Goal: Book appointment/travel/reservation

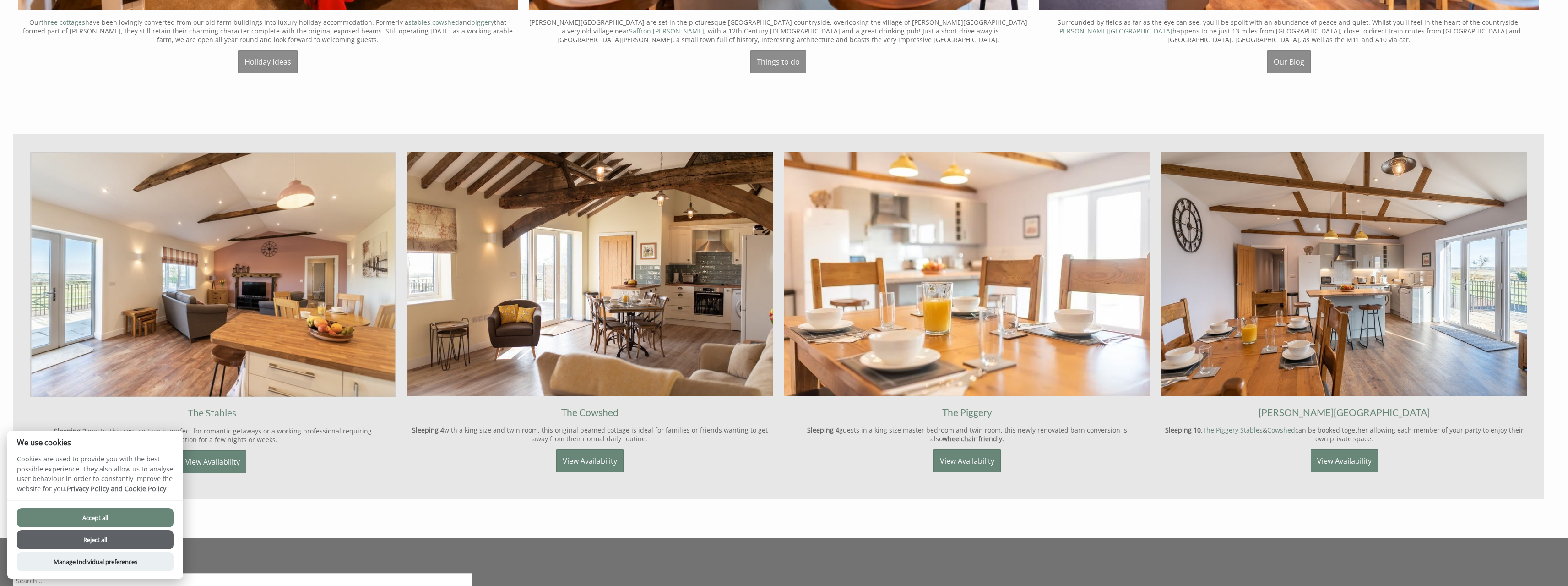
scroll to position [1135, 0]
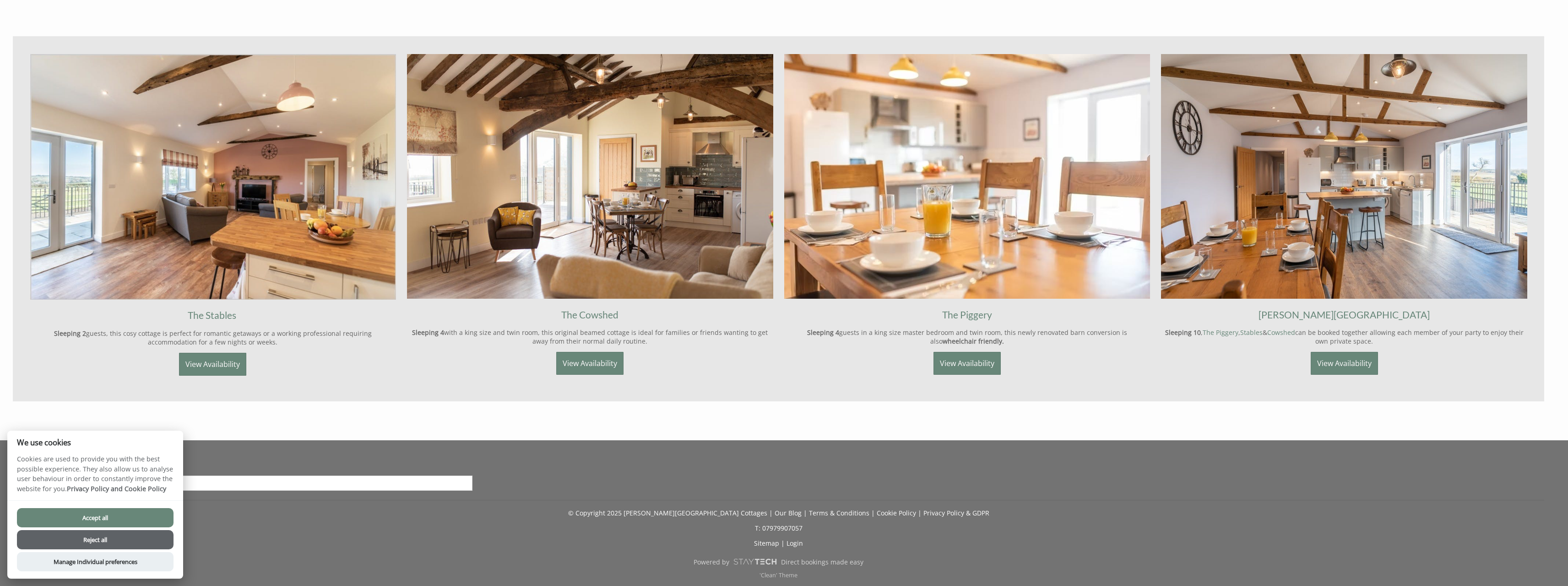
click at [121, 541] on button "Reject all" at bounding box center [95, 539] width 157 height 19
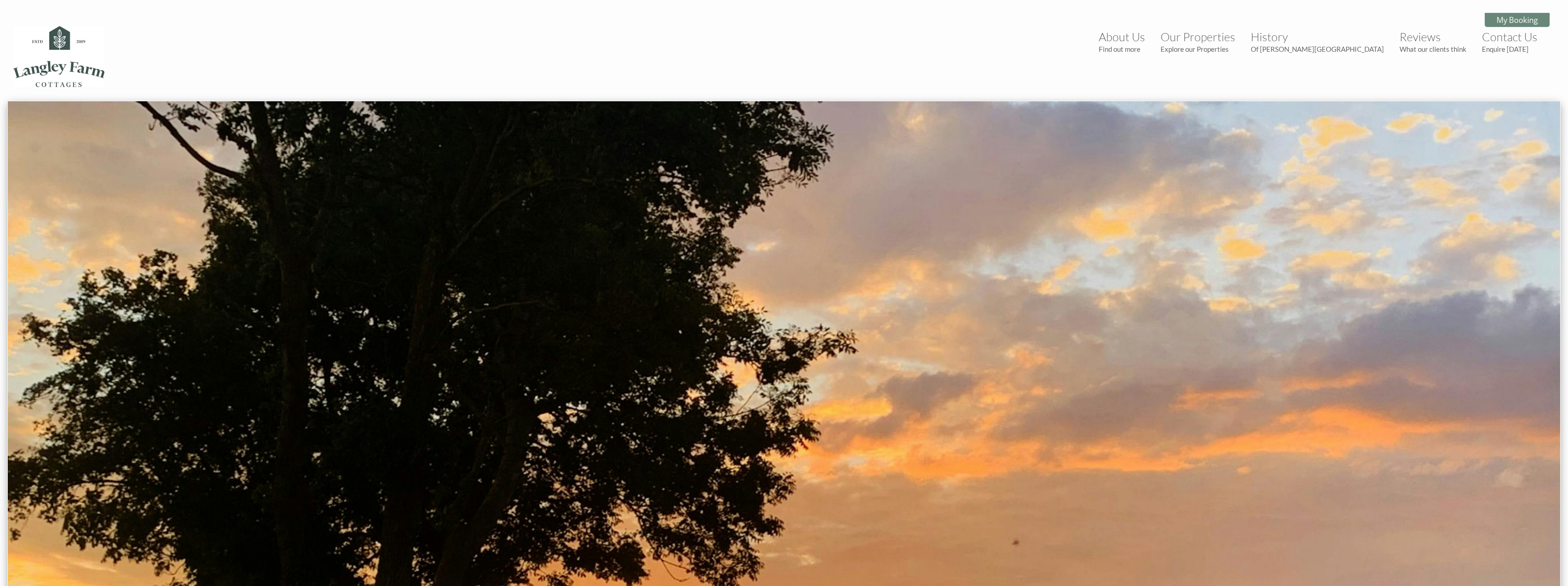
scroll to position [1135, 0]
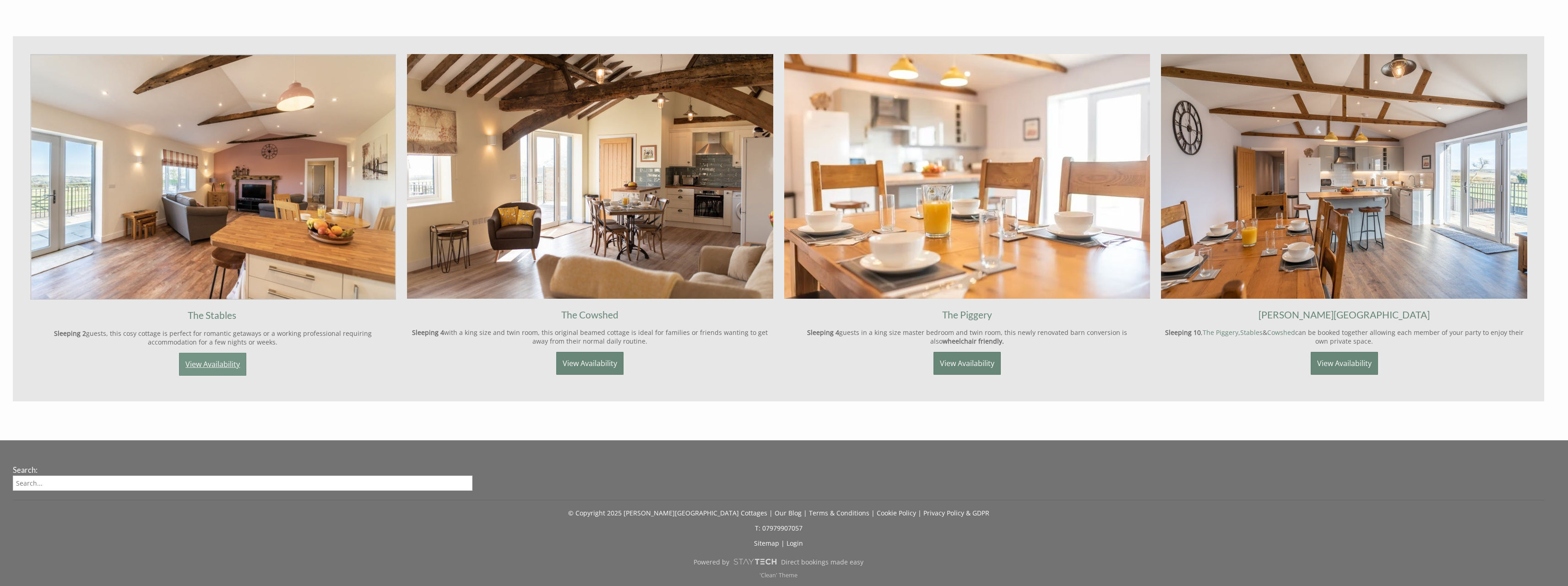
click at [217, 361] on link "View Availability" at bounding box center [213, 364] width 67 height 23
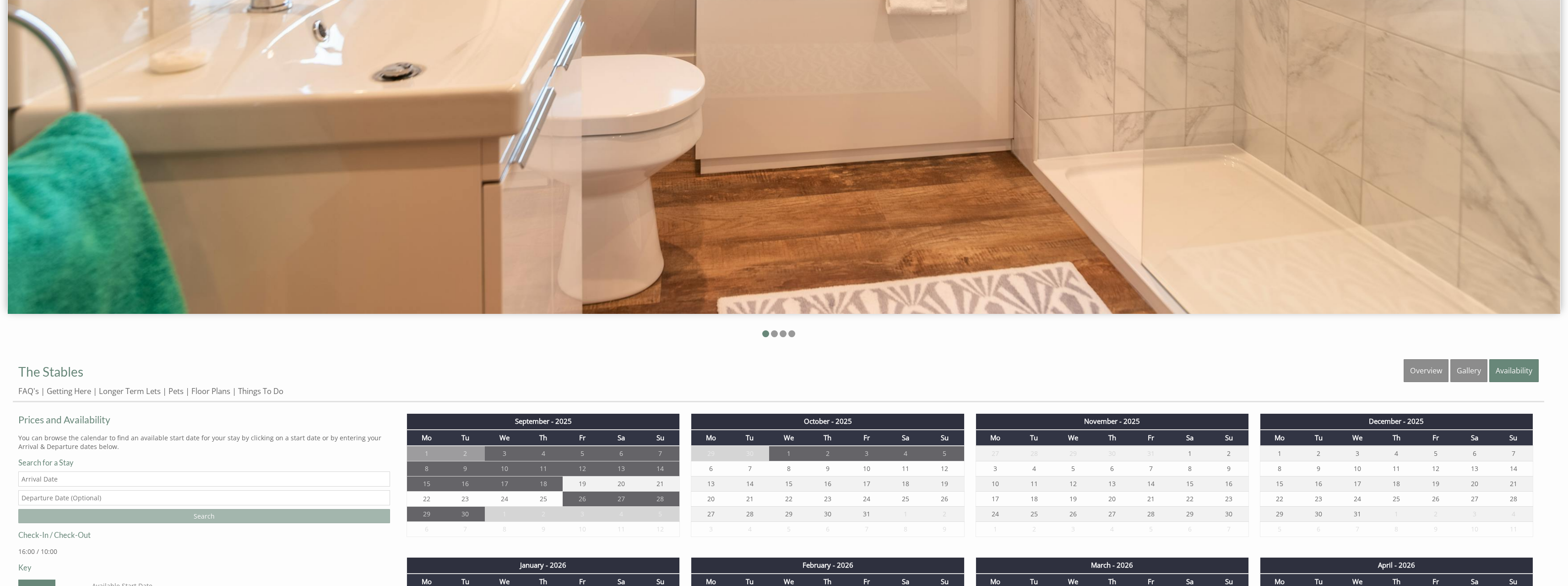
scroll to position [641, 0]
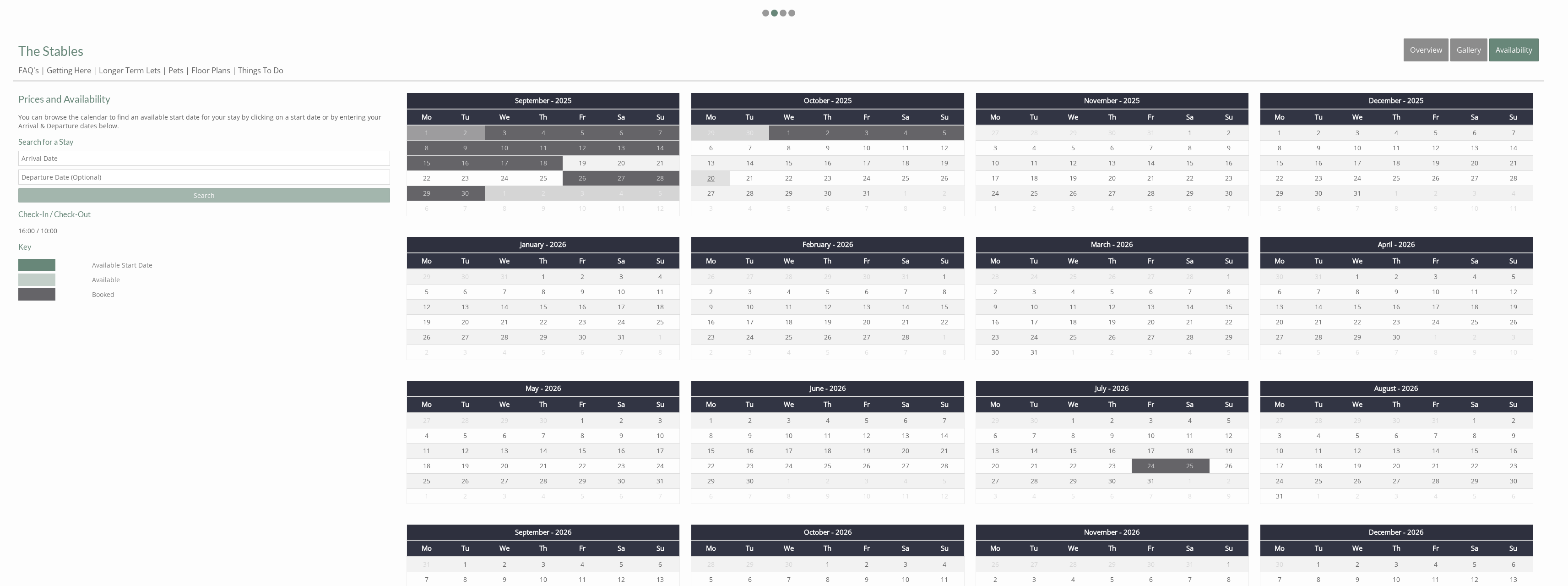
click at [712, 172] on td "20" at bounding box center [711, 178] width 39 height 15
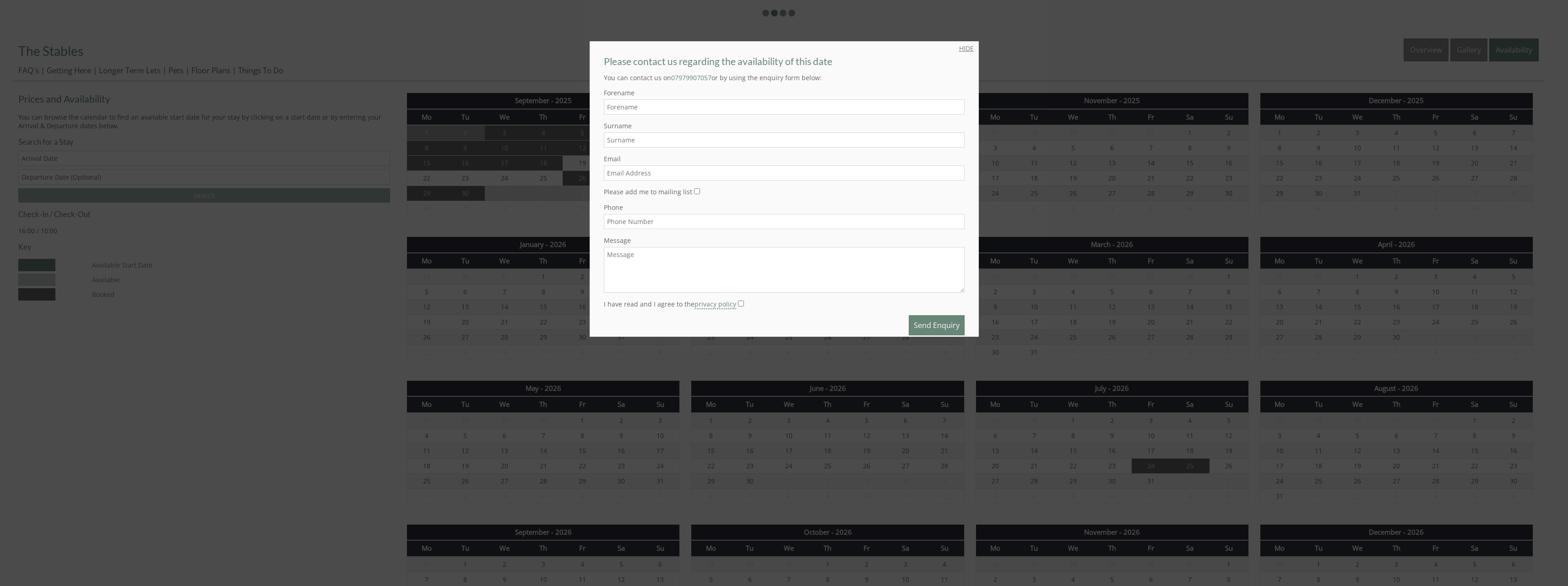
click at [962, 48] on link "HIDE" at bounding box center [967, 48] width 14 height 9
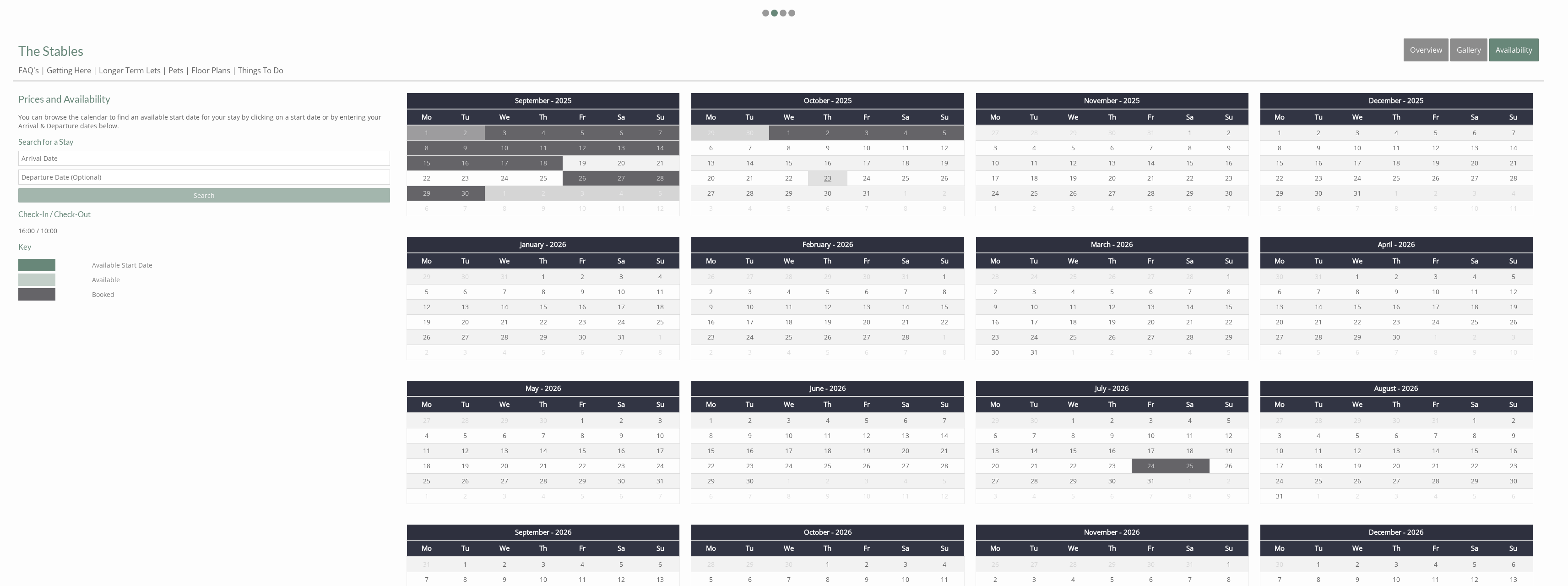
drag, startPoint x: 712, startPoint y: 177, endPoint x: 835, endPoint y: 178, distance: 123.0
click at [835, 178] on tr "20 21 22 23 24 25 26" at bounding box center [828, 178] width 273 height 15
click at [64, 151] on input "Date" at bounding box center [204, 158] width 372 height 15
type input "[DATE]"
click at [58, 182] on input "text" at bounding box center [204, 177] width 372 height 15
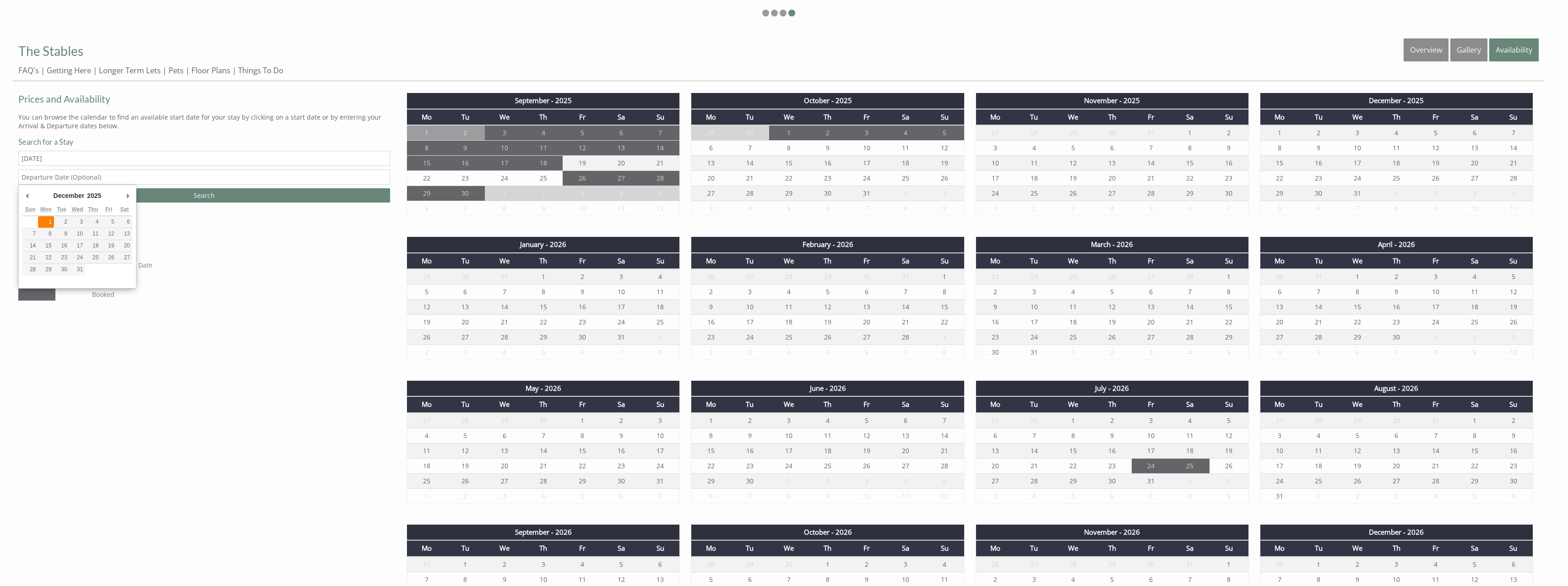
type input "[DATE]"
click at [217, 251] on div "Prices and Availability You can browse the calendar to find an available start …" at bounding box center [204, 196] width 383 height 211
click at [198, 200] on input "Search" at bounding box center [204, 196] width 372 height 14
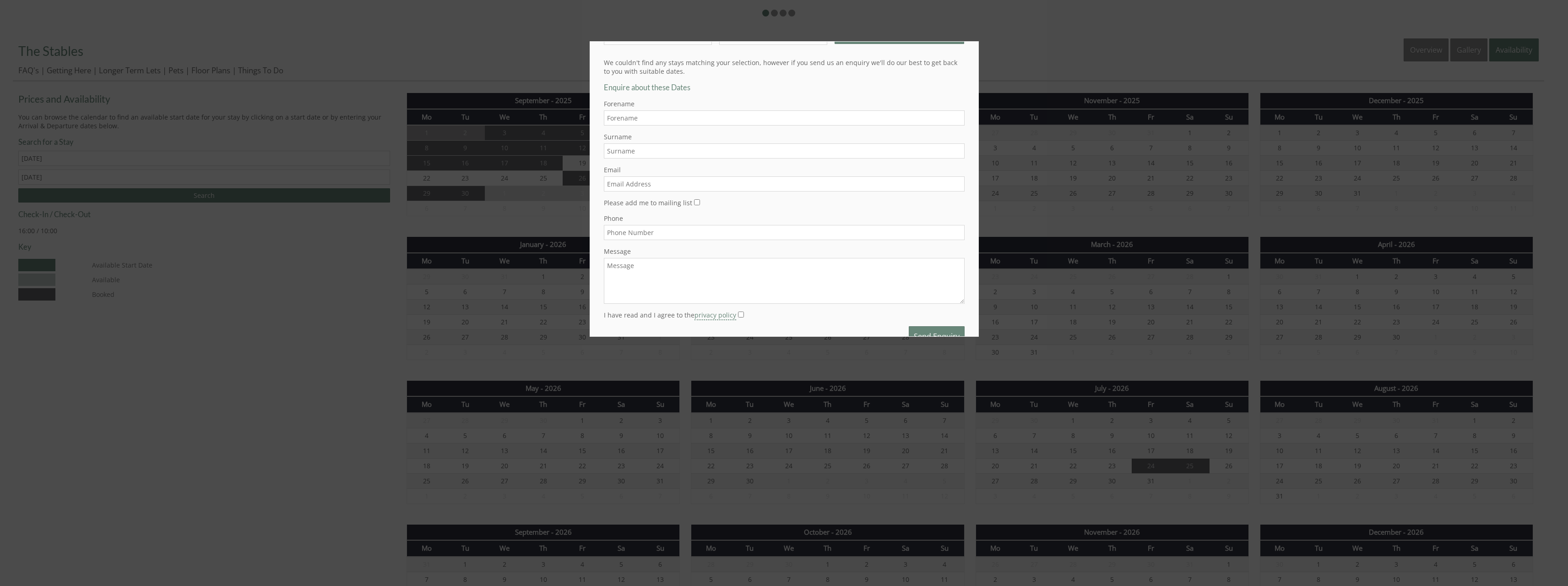
scroll to position [0, 0]
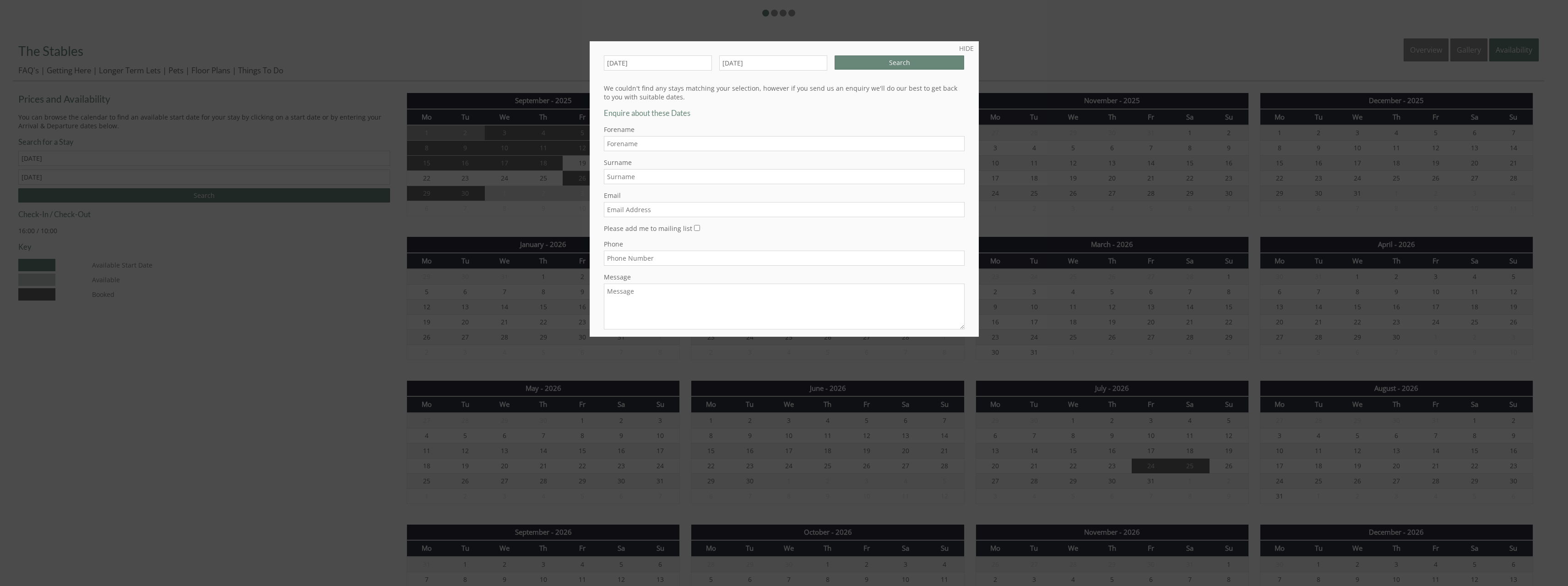
click at [126, 396] on div at bounding box center [784, 293] width 1568 height 586
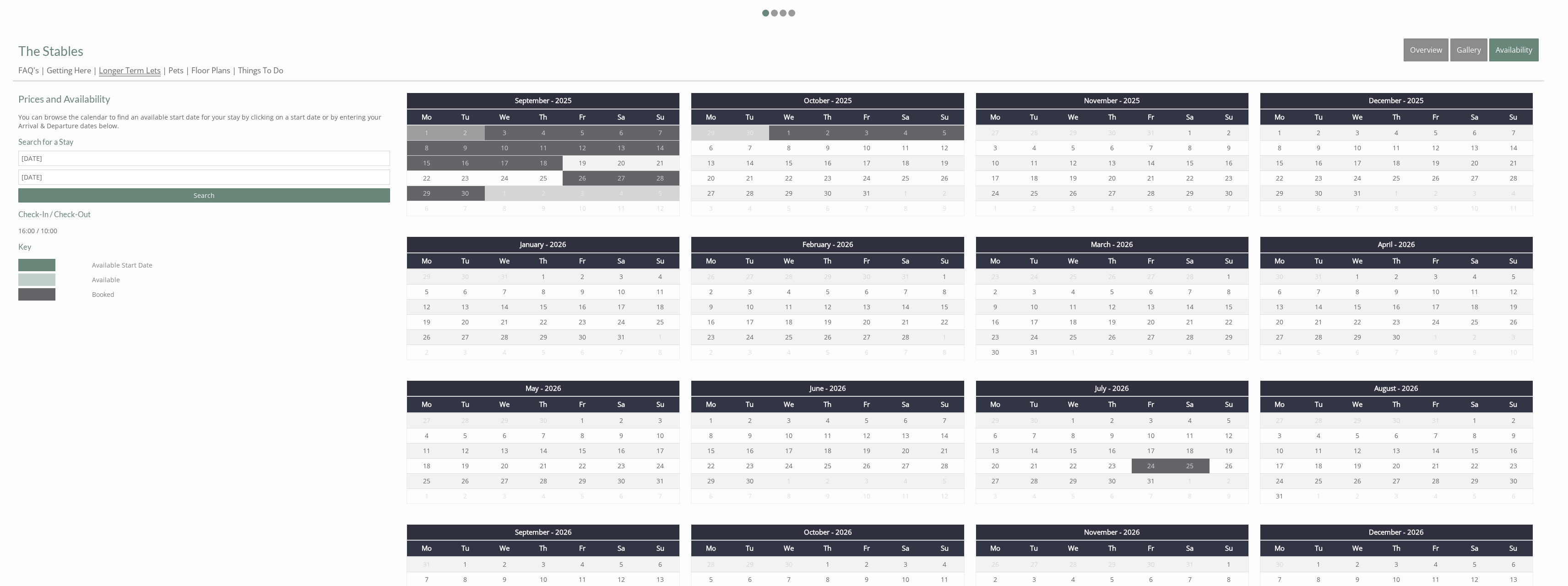
click at [121, 72] on link "Longer Term Lets" at bounding box center [130, 71] width 62 height 11
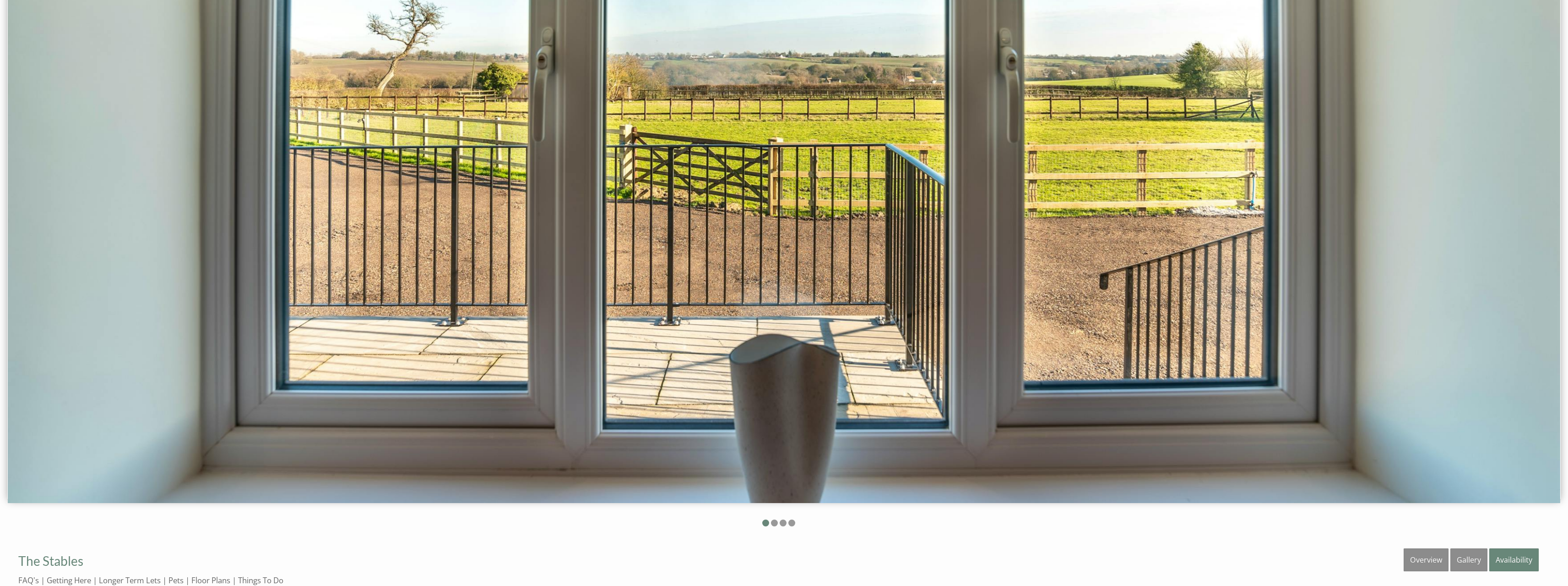
scroll to position [321, 0]
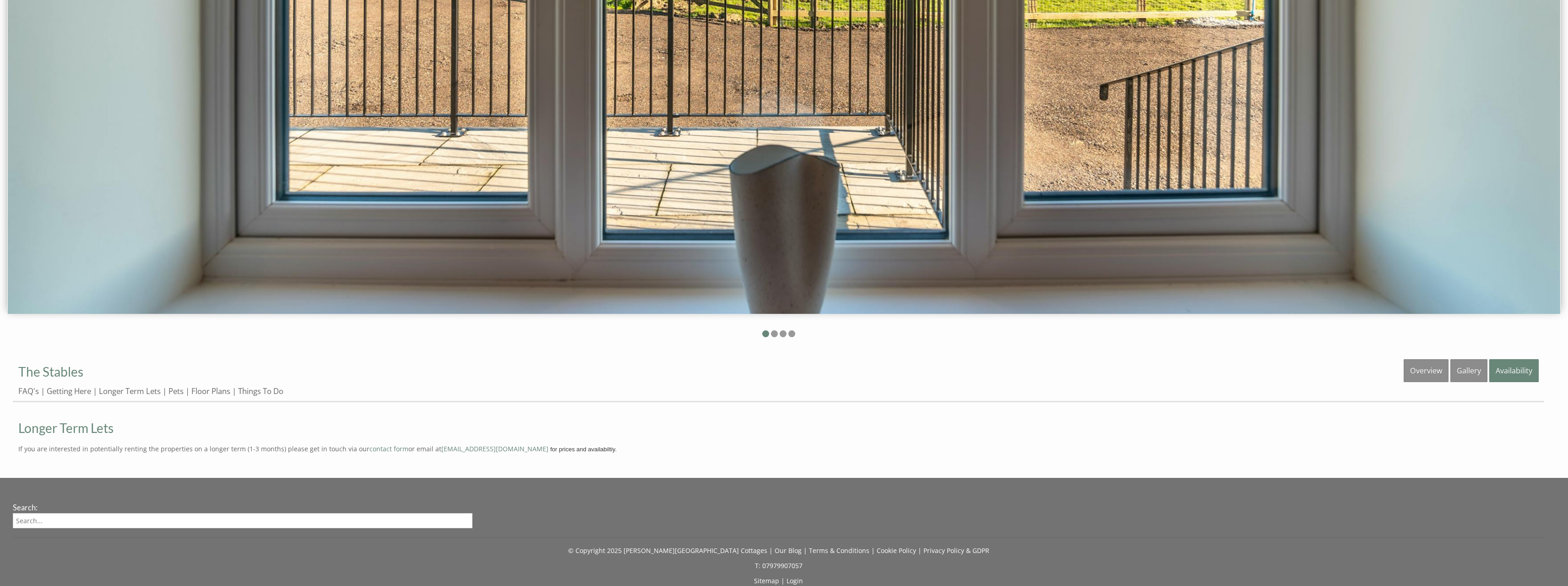
click at [551, 451] on span "for prices and availabiltiy." at bounding box center [584, 449] width 67 height 7
